Goal: Check status: Check status

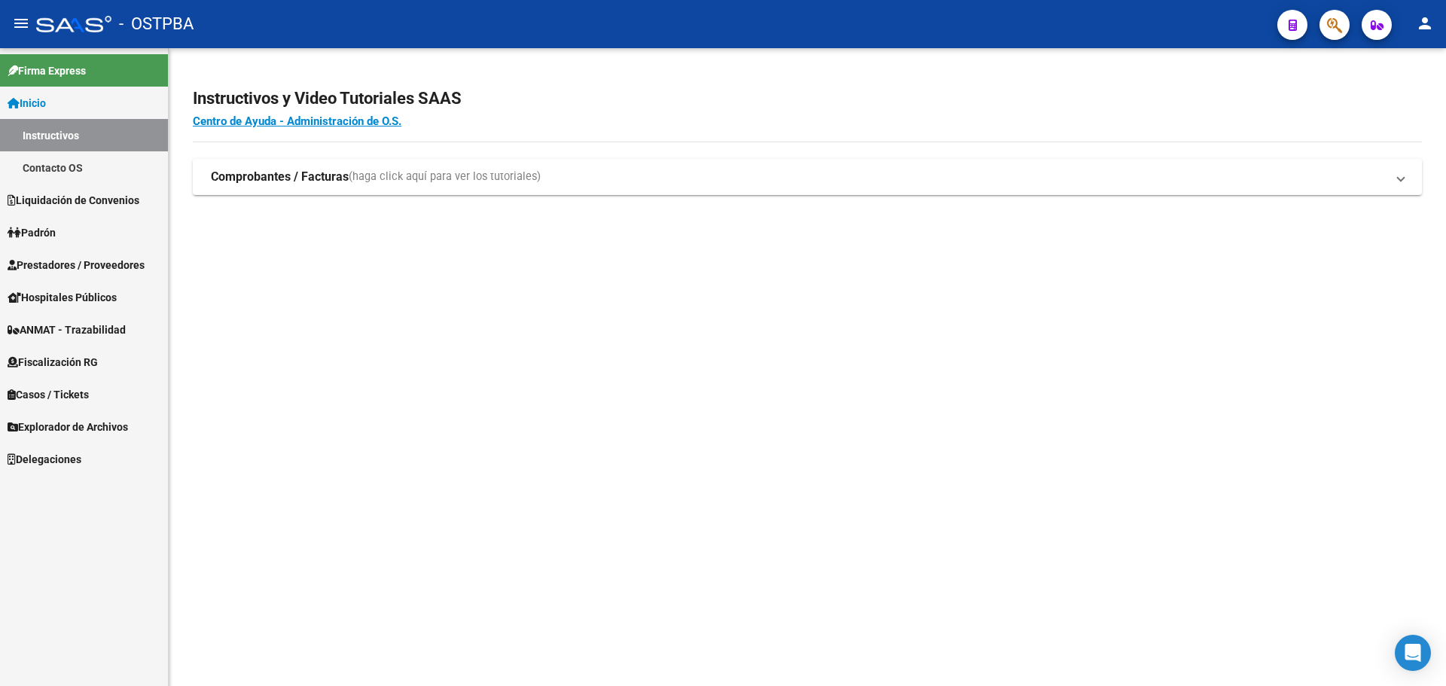
click at [1321, 18] on button "button" at bounding box center [1335, 25] width 30 height 30
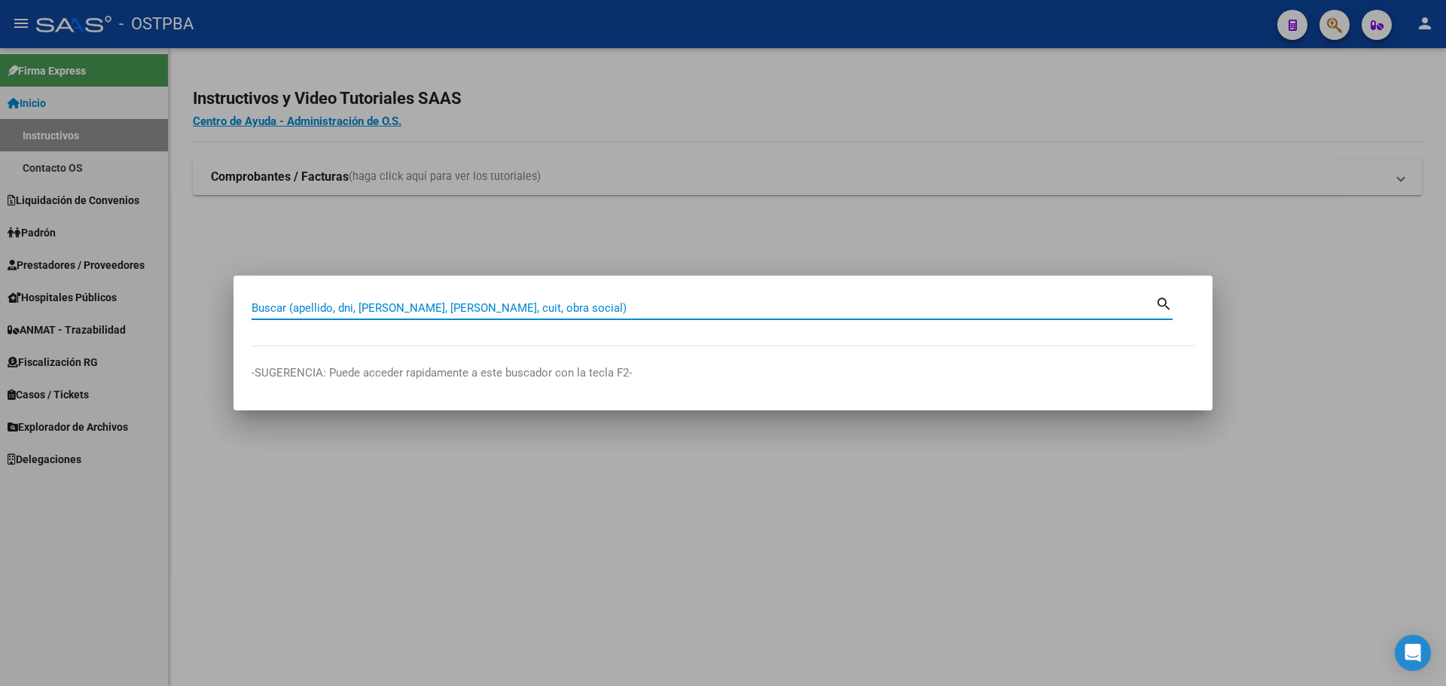
click at [368, 299] on div "Buscar (apellido, dni, [PERSON_NAME], [PERSON_NAME], cuit, obra social)" at bounding box center [704, 308] width 904 height 23
click at [380, 304] on input "Buscar (apellido, dni, [PERSON_NAME], [PERSON_NAME], cuit, obra social)" at bounding box center [704, 308] width 904 height 14
click at [368, 310] on input "Buscar (apellido, dni, [PERSON_NAME], [PERSON_NAME], cuit, obra social)" at bounding box center [704, 308] width 904 height 14
click at [438, 314] on input "Buscar (apellido, dni, [PERSON_NAME], [PERSON_NAME], cuit, obra social)" at bounding box center [704, 308] width 904 height 14
click at [488, 308] on input "Buscar (apellido, dni, [PERSON_NAME], [PERSON_NAME], cuit, obra social)" at bounding box center [704, 308] width 904 height 14
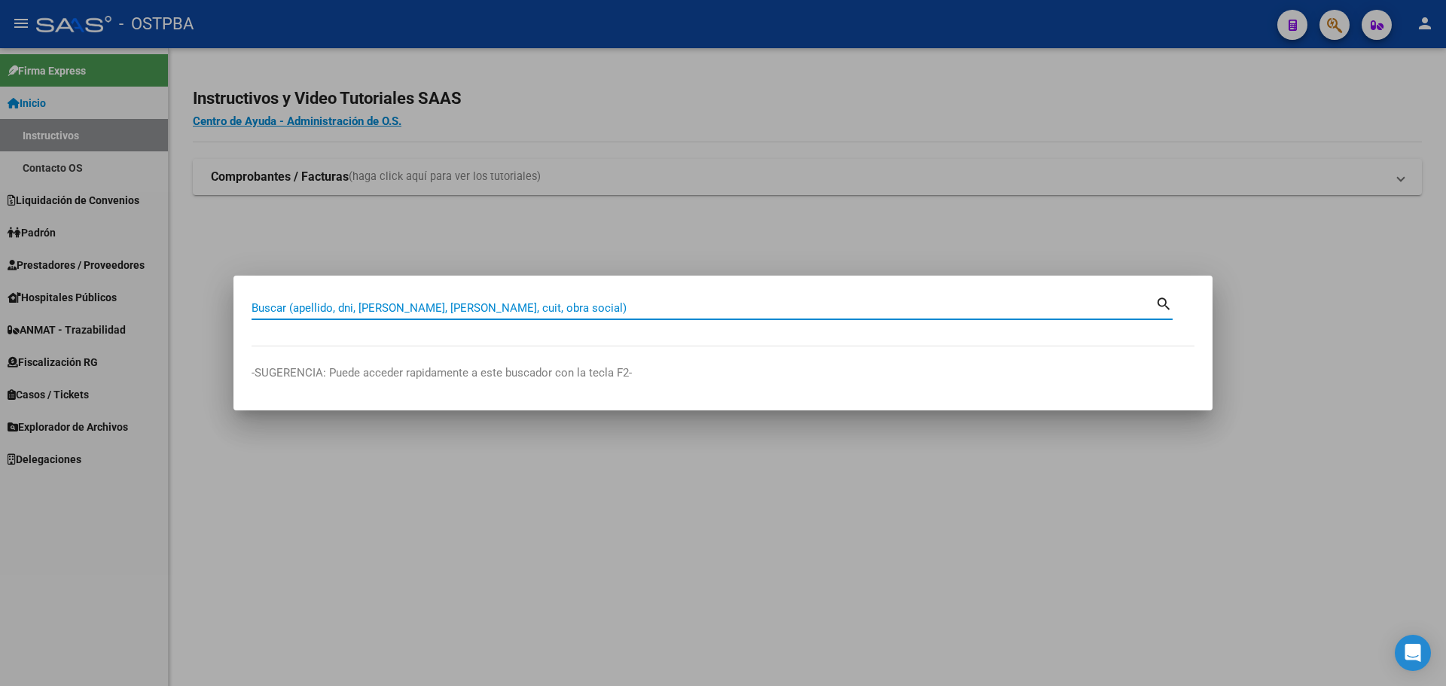
paste input "27-44586094-3"
click at [325, 311] on input "27-44586094-3" at bounding box center [704, 308] width 904 height 14
click at [322, 311] on input "27-44586094-3" at bounding box center [704, 308] width 904 height 14
click at [267, 307] on input "27-445860943" at bounding box center [704, 308] width 904 height 14
type input "27445860943"
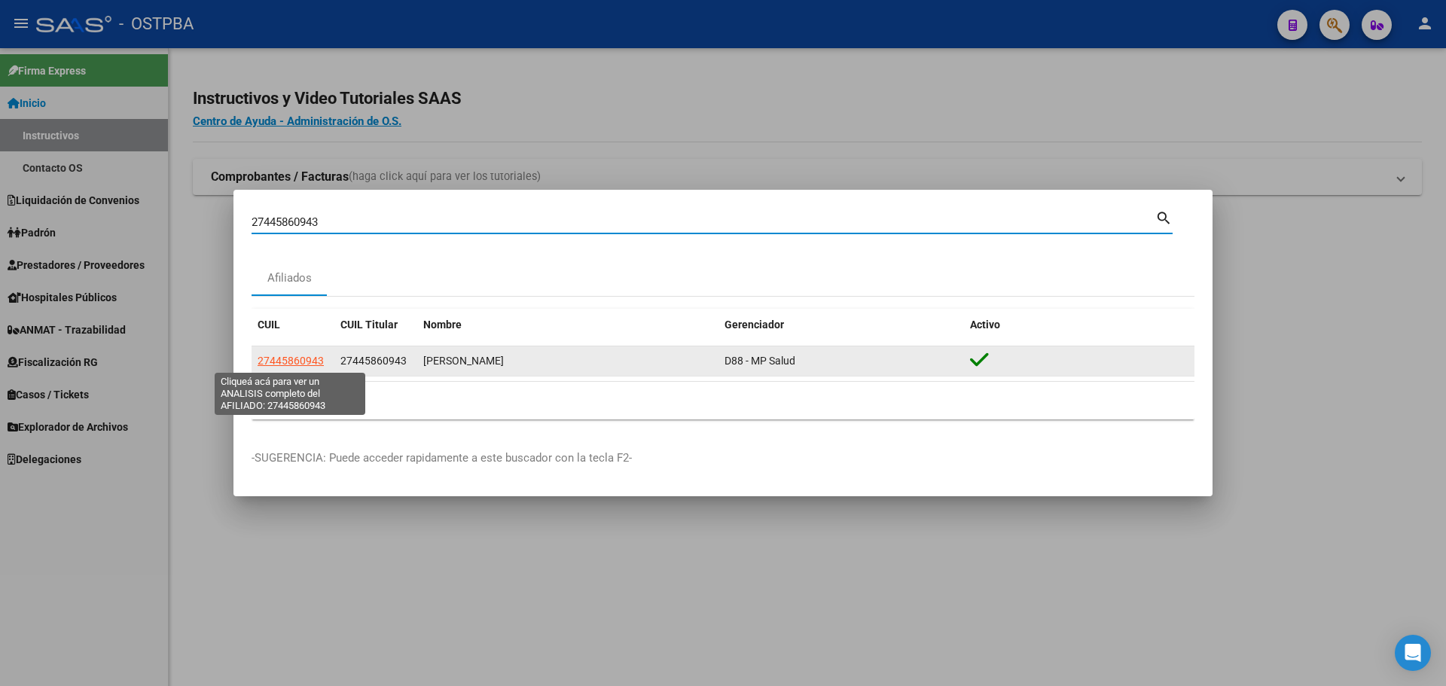
click at [299, 355] on span "27445860943" at bounding box center [291, 361] width 66 height 12
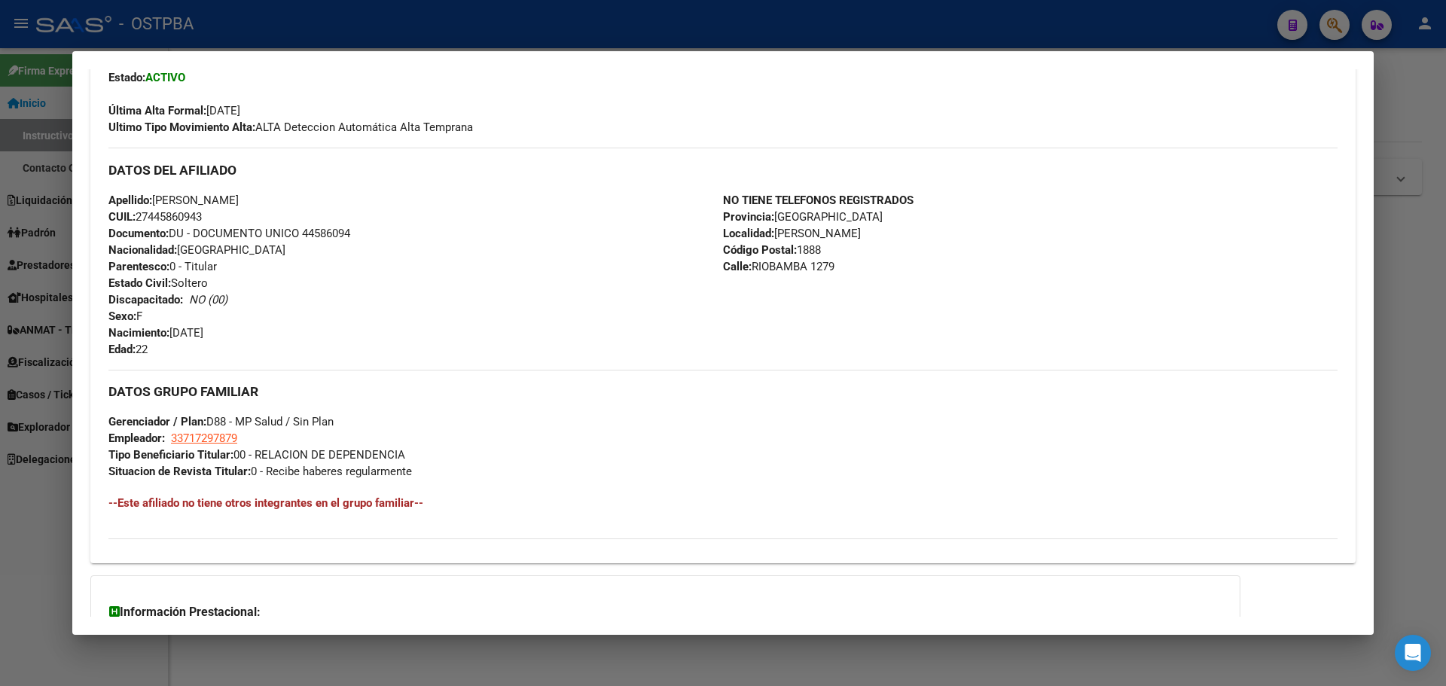
scroll to position [537, 0]
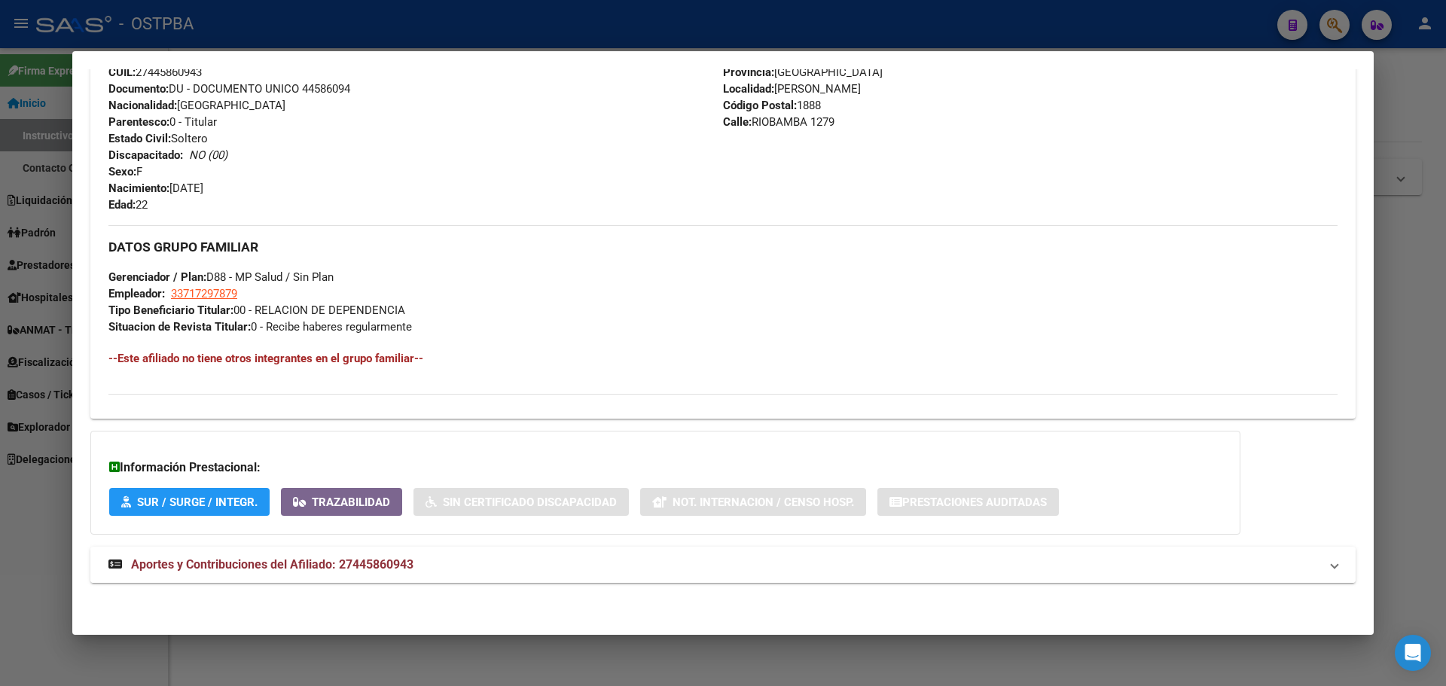
click at [305, 563] on span "Aportes y Contribuciones del Afiliado: 27445860943" at bounding box center [272, 564] width 283 height 14
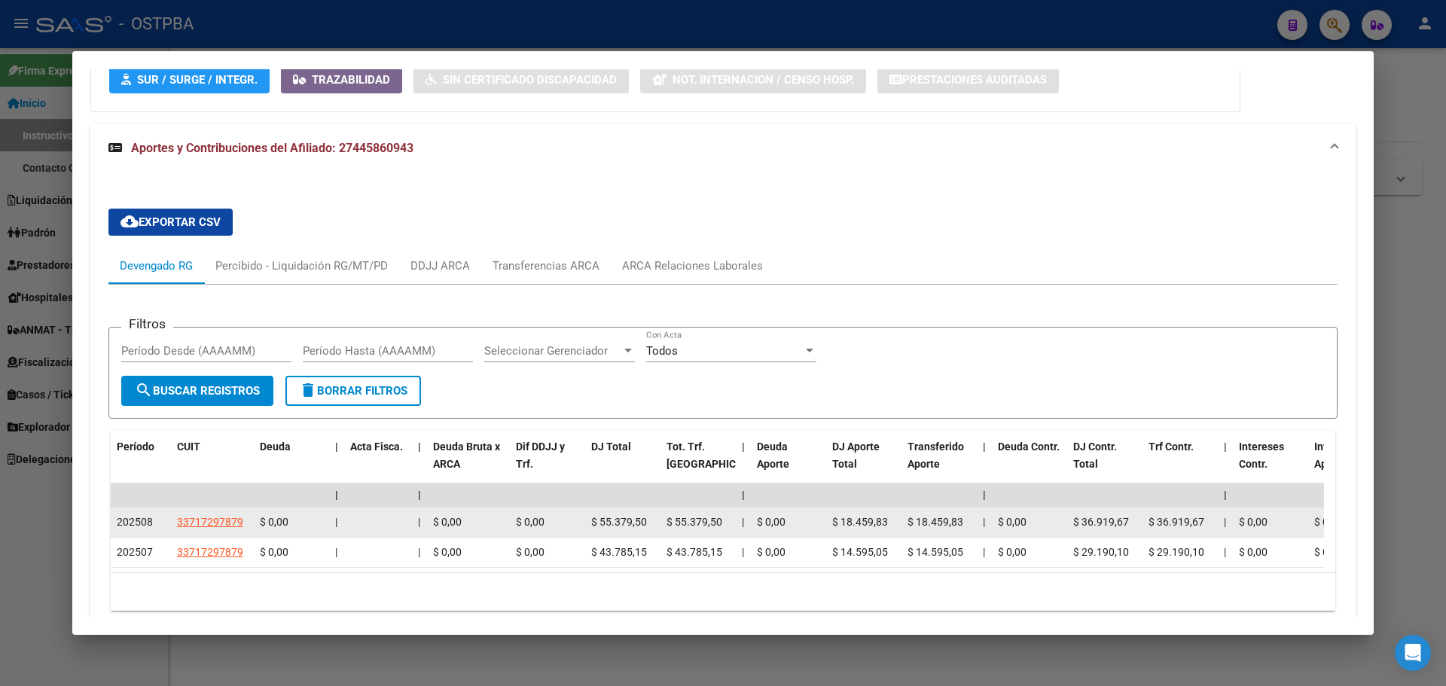
scroll to position [1037, 0]
